Goal: Information Seeking & Learning: Learn about a topic

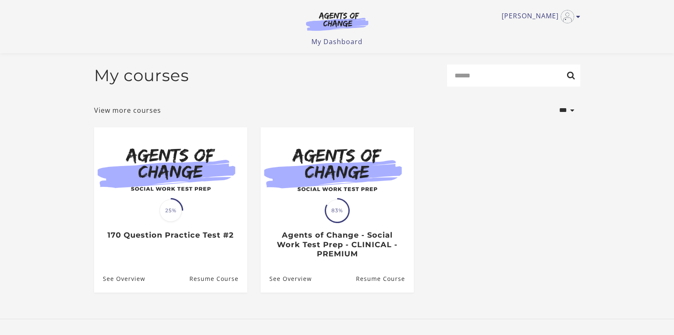
scroll to position [46, 0]
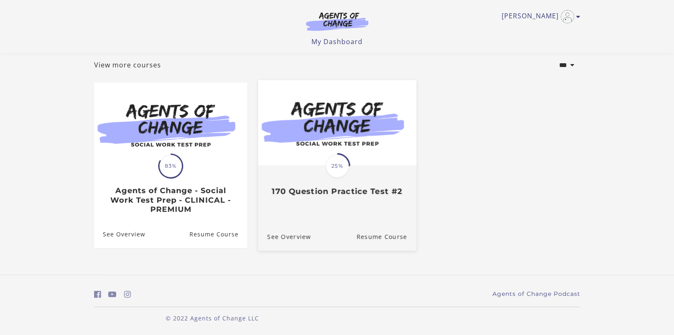
click at [313, 173] on div "Translation missing: en.liquid.partials.dashboard_course_card.progress_descript…" at bounding box center [337, 181] width 158 height 30
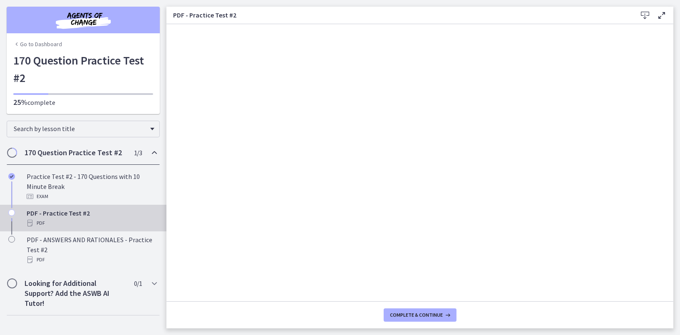
click at [646, 14] on icon at bounding box center [645, 15] width 10 height 10
click at [423, 315] on span "Complete & continue" at bounding box center [417, 315] width 53 height 7
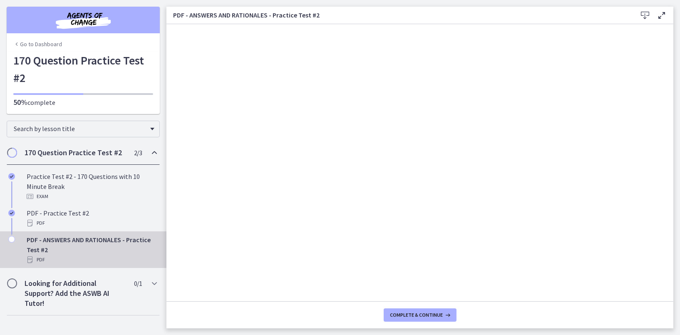
click at [646, 17] on icon at bounding box center [645, 15] width 10 height 10
click at [440, 316] on span "Complete & continue" at bounding box center [417, 315] width 53 height 7
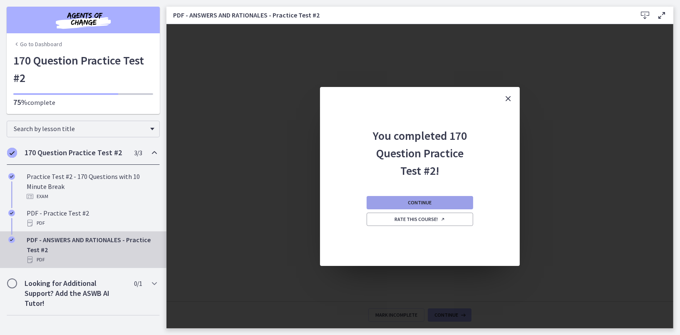
click at [438, 202] on button "Continue" at bounding box center [420, 202] width 107 height 13
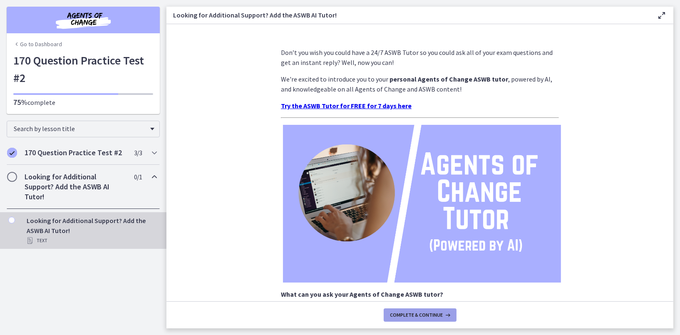
click at [429, 313] on span "Complete & continue" at bounding box center [417, 315] width 53 height 7
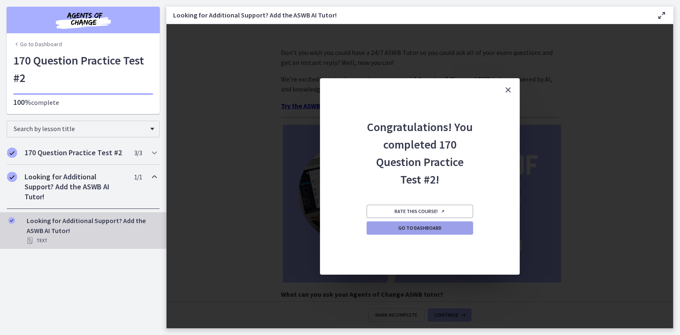
click at [440, 231] on span "Go to Dashboard" at bounding box center [419, 228] width 43 height 7
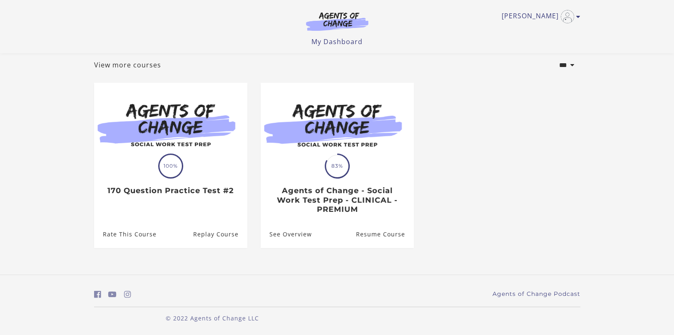
scroll to position [47, 0]
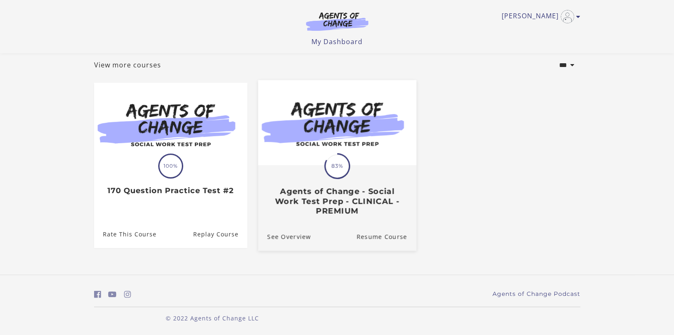
click at [373, 185] on div "Translation missing: en.liquid.partials.dashboard_course_card.progress_descript…" at bounding box center [337, 191] width 158 height 50
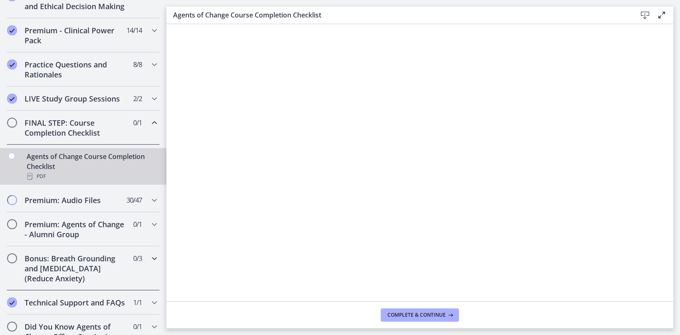
scroll to position [427, 0]
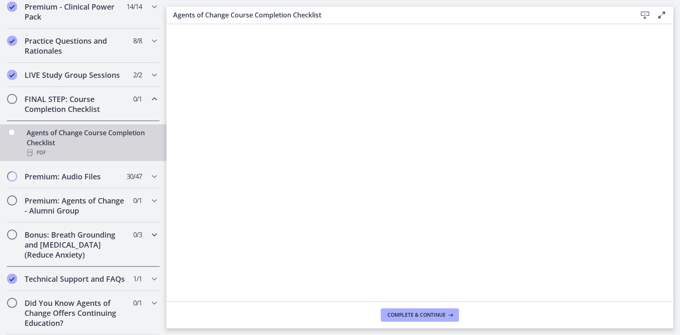
click at [122, 240] on div "Bonus: Breath Grounding and [MEDICAL_DATA] (Reduce Anxiety) 0 / 3 Completed" at bounding box center [83, 245] width 153 height 44
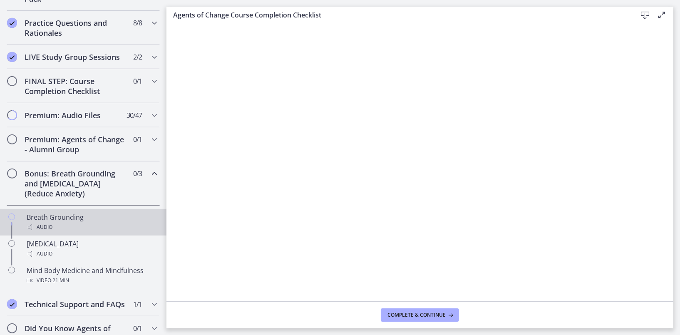
click at [69, 231] on div "Audio" at bounding box center [92, 227] width 130 height 10
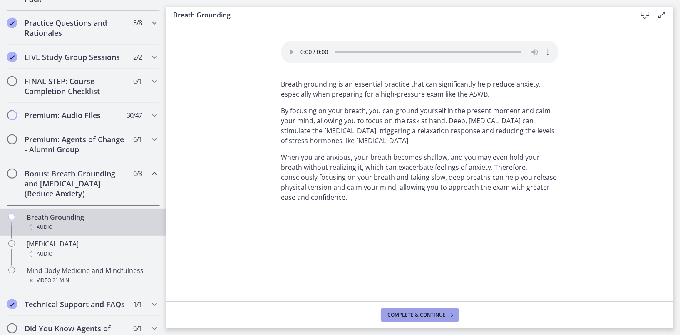
click at [407, 315] on span "Complete & continue" at bounding box center [417, 315] width 58 height 7
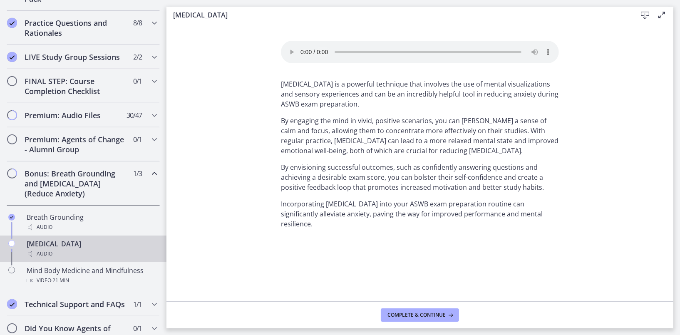
click at [113, 259] on div "Audio" at bounding box center [92, 254] width 130 height 10
click at [416, 316] on span "Complete & continue" at bounding box center [417, 315] width 58 height 7
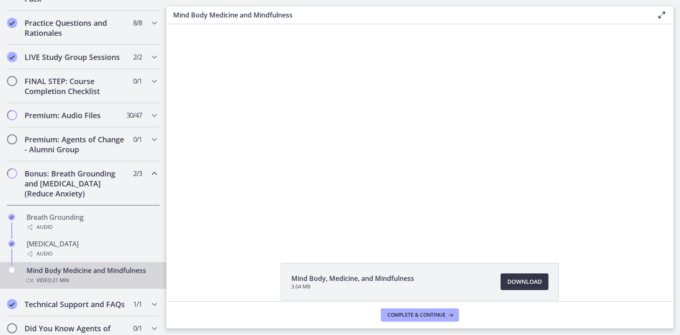
click at [520, 284] on span "Download Opens in a new window" at bounding box center [525, 282] width 35 height 10
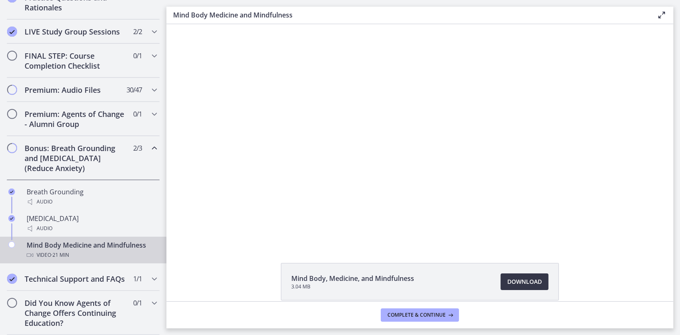
scroll to position [39, 0]
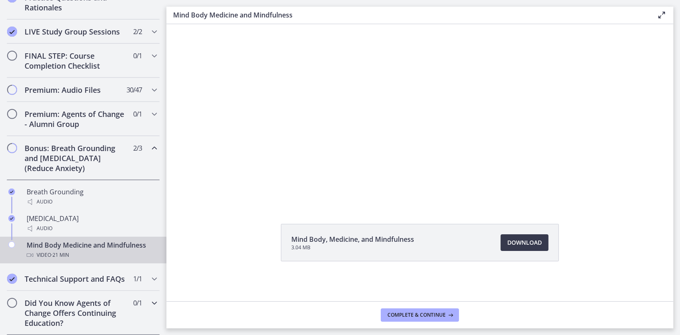
click at [150, 303] on icon "Chapters" at bounding box center [154, 303] width 10 height 10
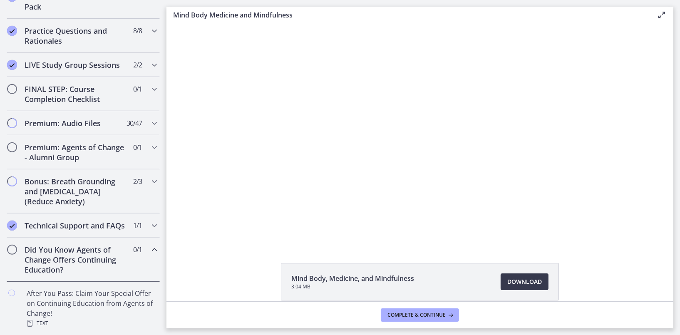
scroll to position [437, 0]
click at [149, 142] on icon "Chapters" at bounding box center [154, 147] width 10 height 10
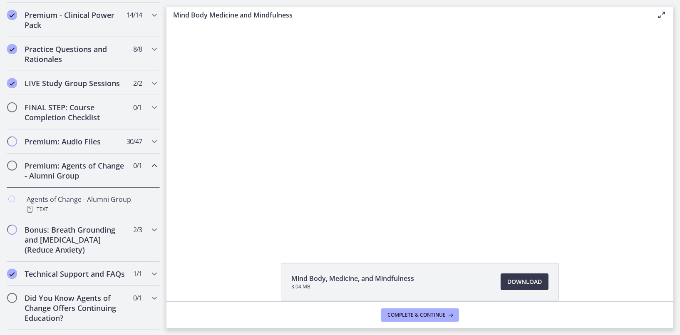
scroll to position [416, 0]
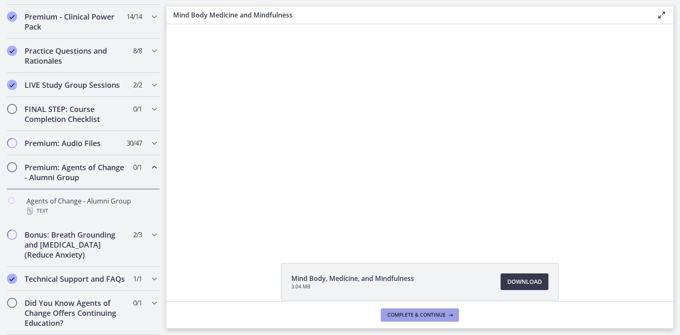
click at [422, 318] on span "Complete & continue" at bounding box center [417, 315] width 58 height 7
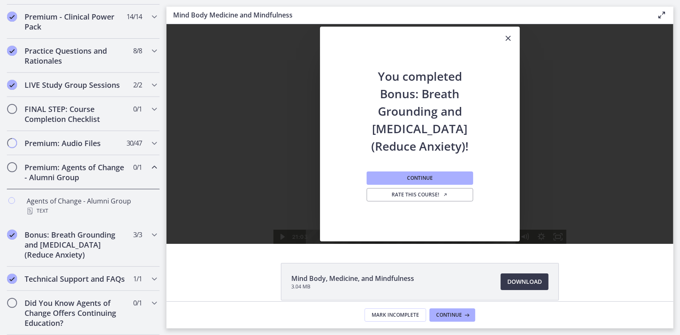
scroll to position [0, 0]
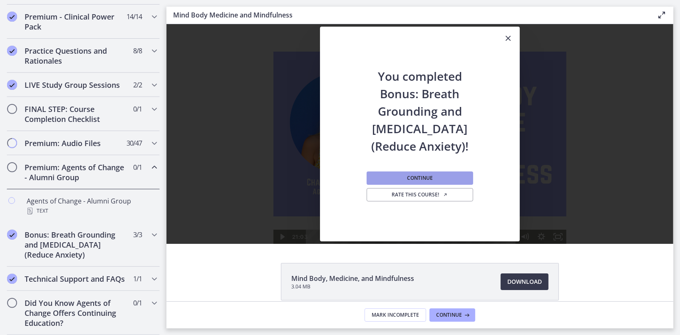
click at [432, 179] on button "Continue" at bounding box center [420, 178] width 107 height 13
